Goal: Task Accomplishment & Management: Manage account settings

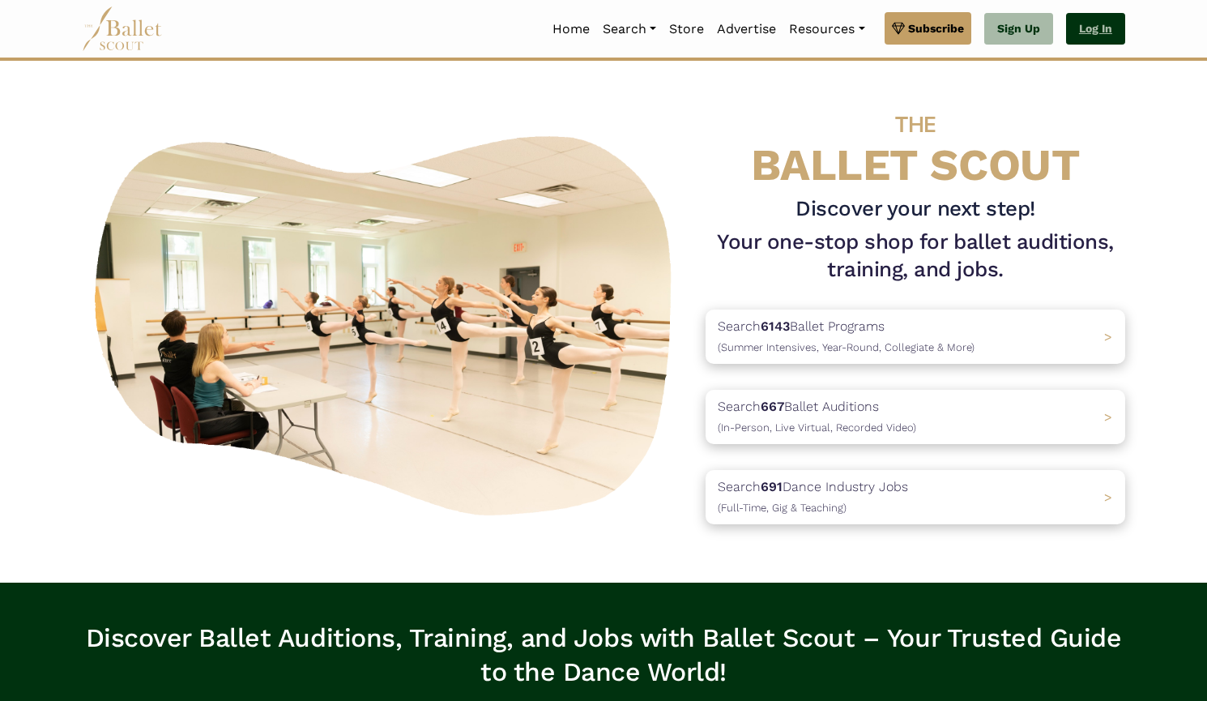
click at [1095, 40] on link "Log In" at bounding box center [1095, 29] width 59 height 32
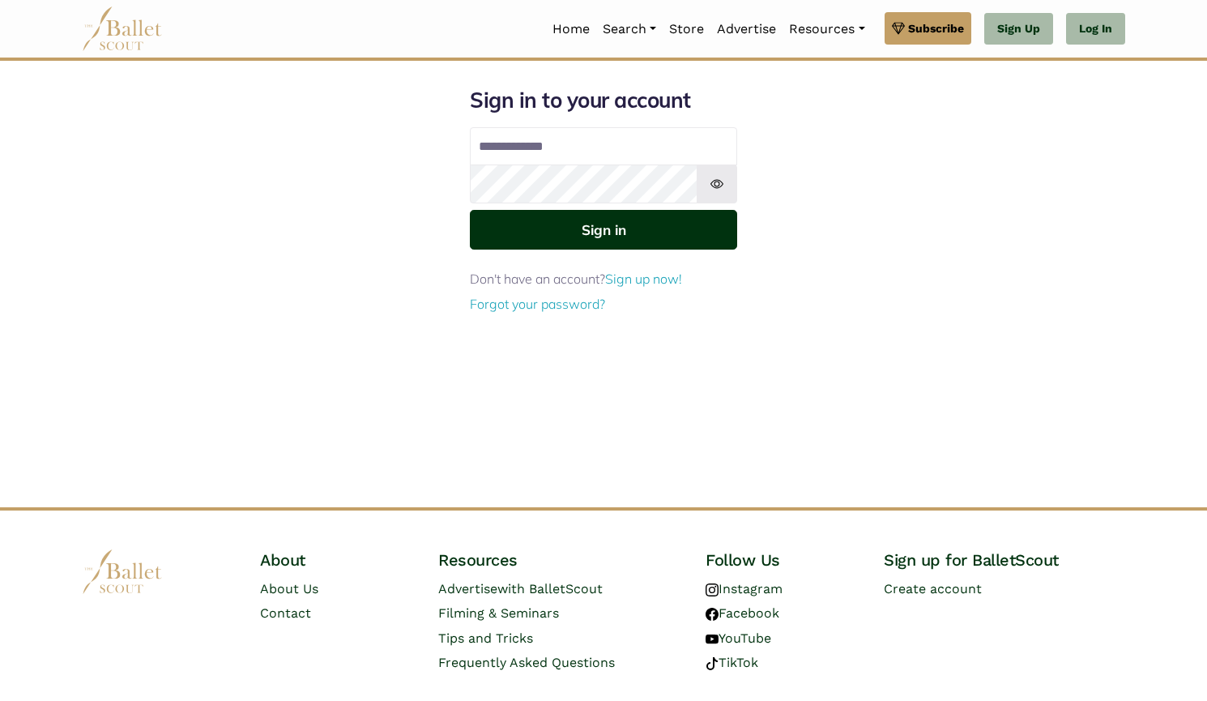
type input "**********"
click at [644, 231] on button "Sign in" at bounding box center [603, 230] width 267 height 40
